Goal: Transaction & Acquisition: Purchase product/service

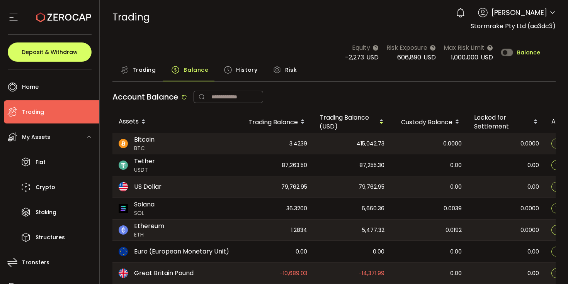
click at [157, 80] on div "Trading" at bounding box center [137, 71] width 51 height 19
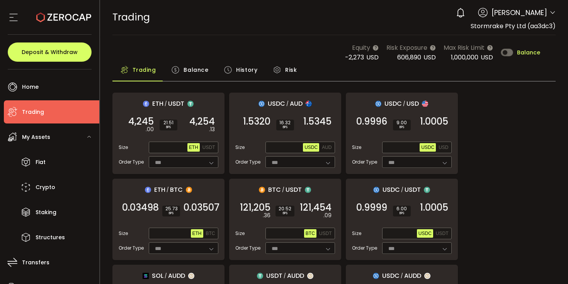
click at [152, 74] on span "Trading" at bounding box center [145, 69] width 24 height 15
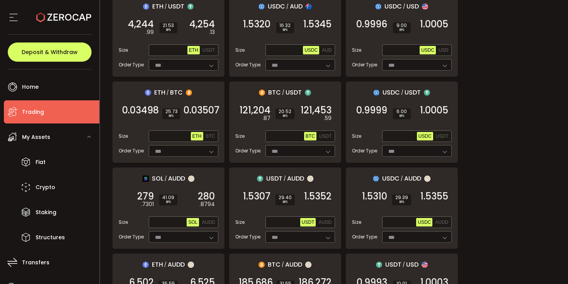
scroll to position [139, 0]
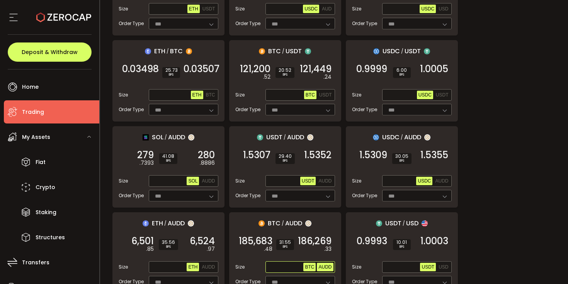
click at [332, 263] on button "AUDD" at bounding box center [325, 267] width 16 height 8
click at [284, 268] on input "text" at bounding box center [285, 267] width 37 height 8
paste input "**********"
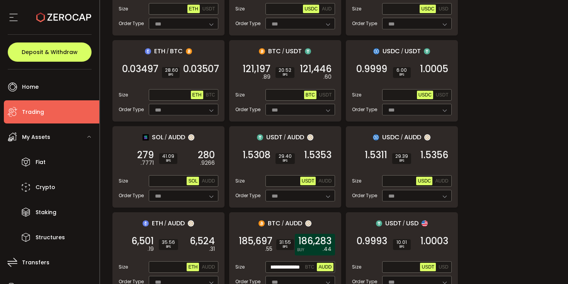
click at [319, 238] on span "186,283" at bounding box center [314, 242] width 33 height 8
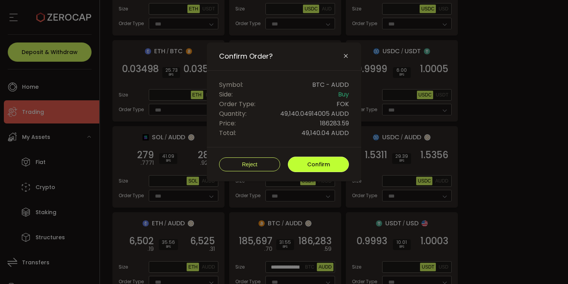
click at [317, 161] on span "Confirm" at bounding box center [318, 165] width 23 height 8
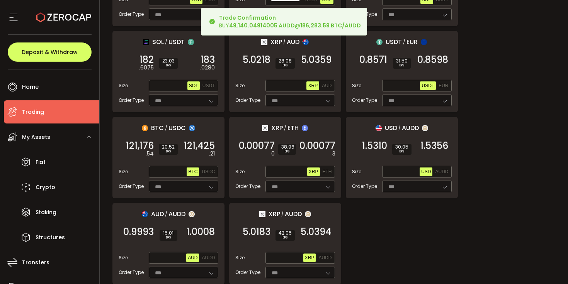
scroll to position [865, 0]
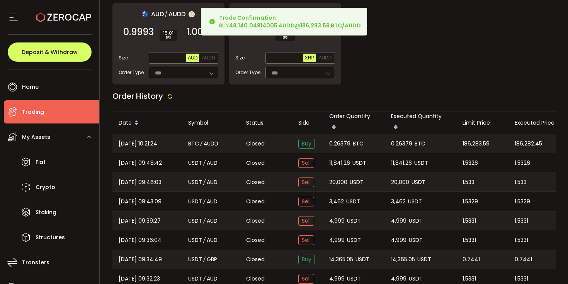
click at [338, 143] on div "0.26379 BTC" at bounding box center [354, 143] width 62 height 19
click at [338, 139] on span "0.26379" at bounding box center [339, 143] width 21 height 9
copy span "0.26379"
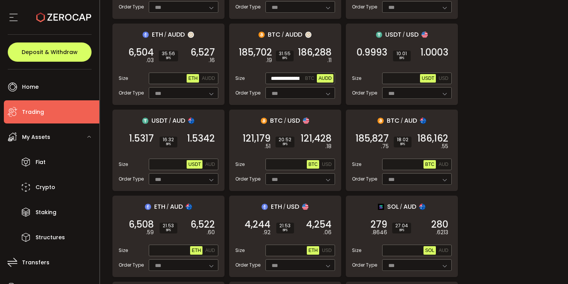
scroll to position [313, 0]
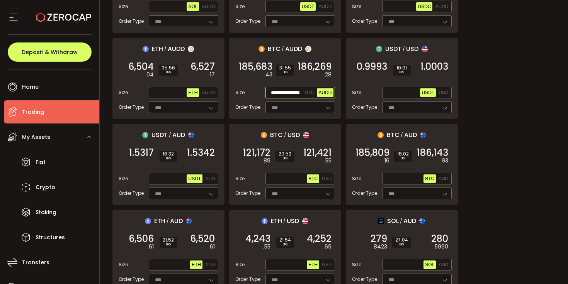
click at [288, 90] on input "**********" at bounding box center [285, 93] width 37 height 8
paste input "text"
type input "**********"
click at [308, 92] on span "BTC" at bounding box center [309, 92] width 9 height 5
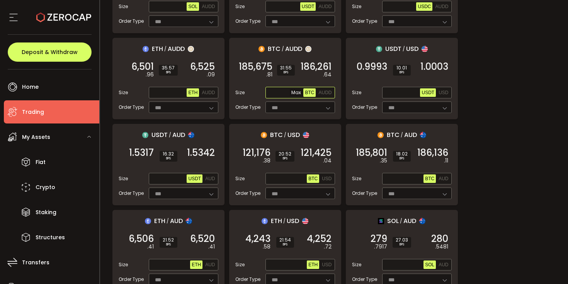
click at [275, 91] on input "text" at bounding box center [285, 93] width 37 height 8
paste input "**********"
type input "**********"
click at [258, 65] on span "185,675" at bounding box center [256, 67] width 34 height 8
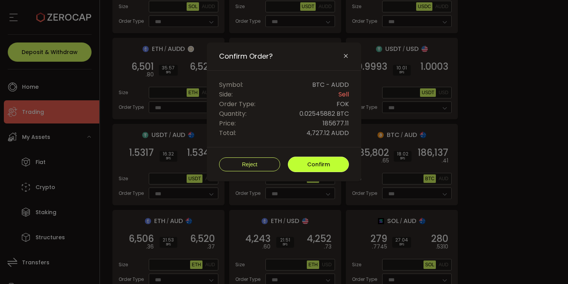
click at [308, 161] on span "Confirm" at bounding box center [318, 165] width 23 height 8
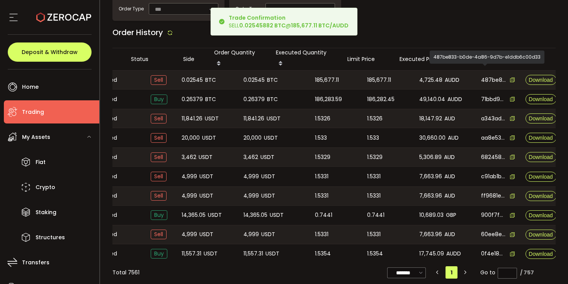
scroll to position [0, 156]
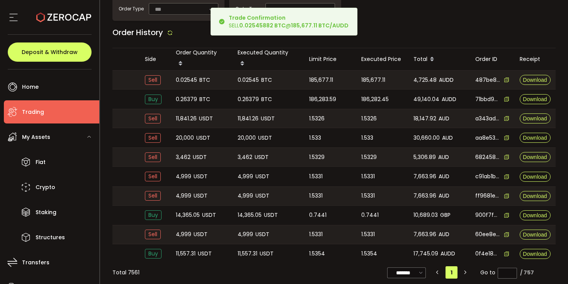
click at [432, 76] on span "4,725.48" at bounding box center [424, 80] width 23 height 9
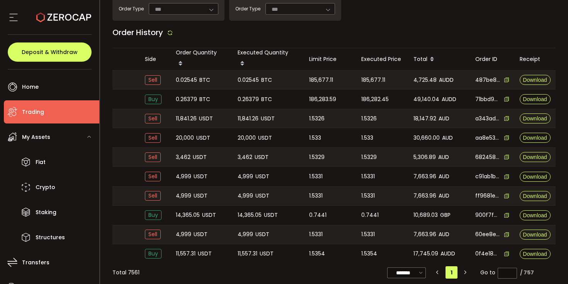
click at [432, 76] on span "4,725.48" at bounding box center [424, 80] width 23 height 9
click at [422, 76] on span "4,725.48" at bounding box center [424, 80] width 23 height 9
copy span "4,725.48"
